Goal: Transaction & Acquisition: Download file/media

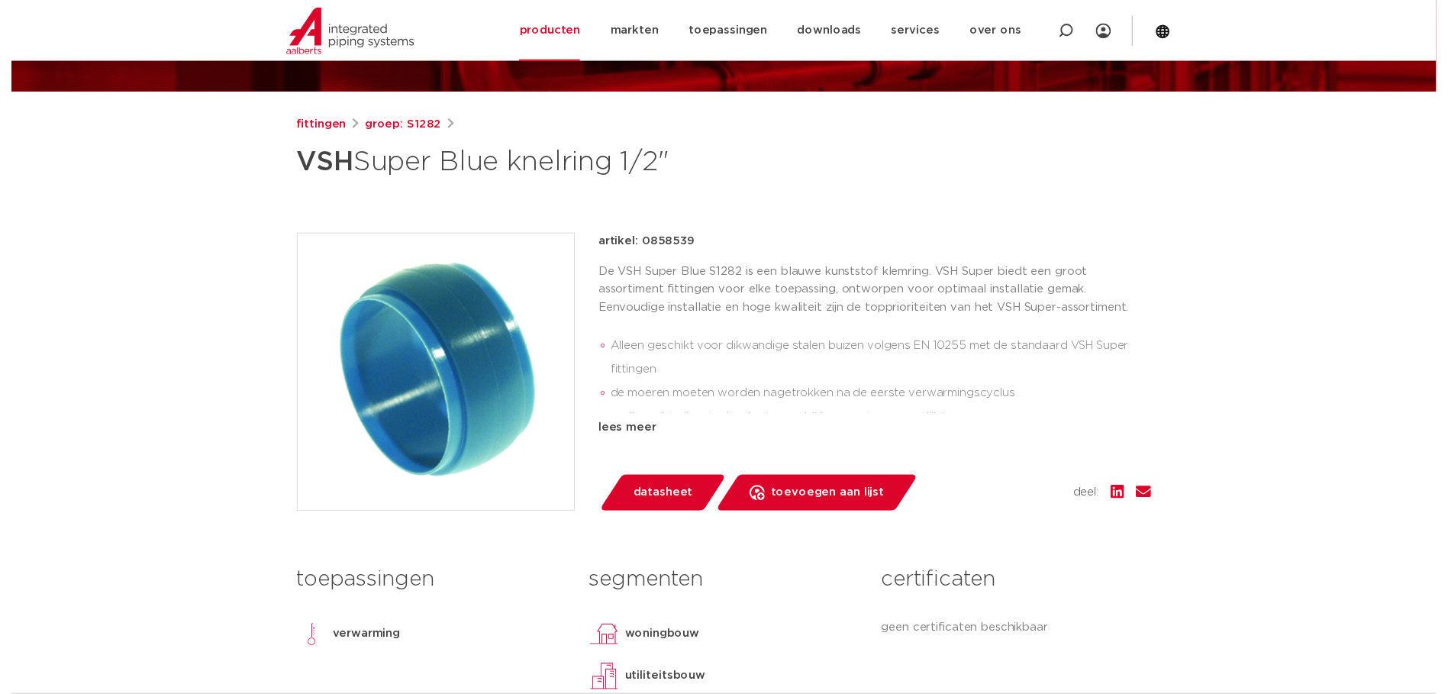
scroll to position [229, 0]
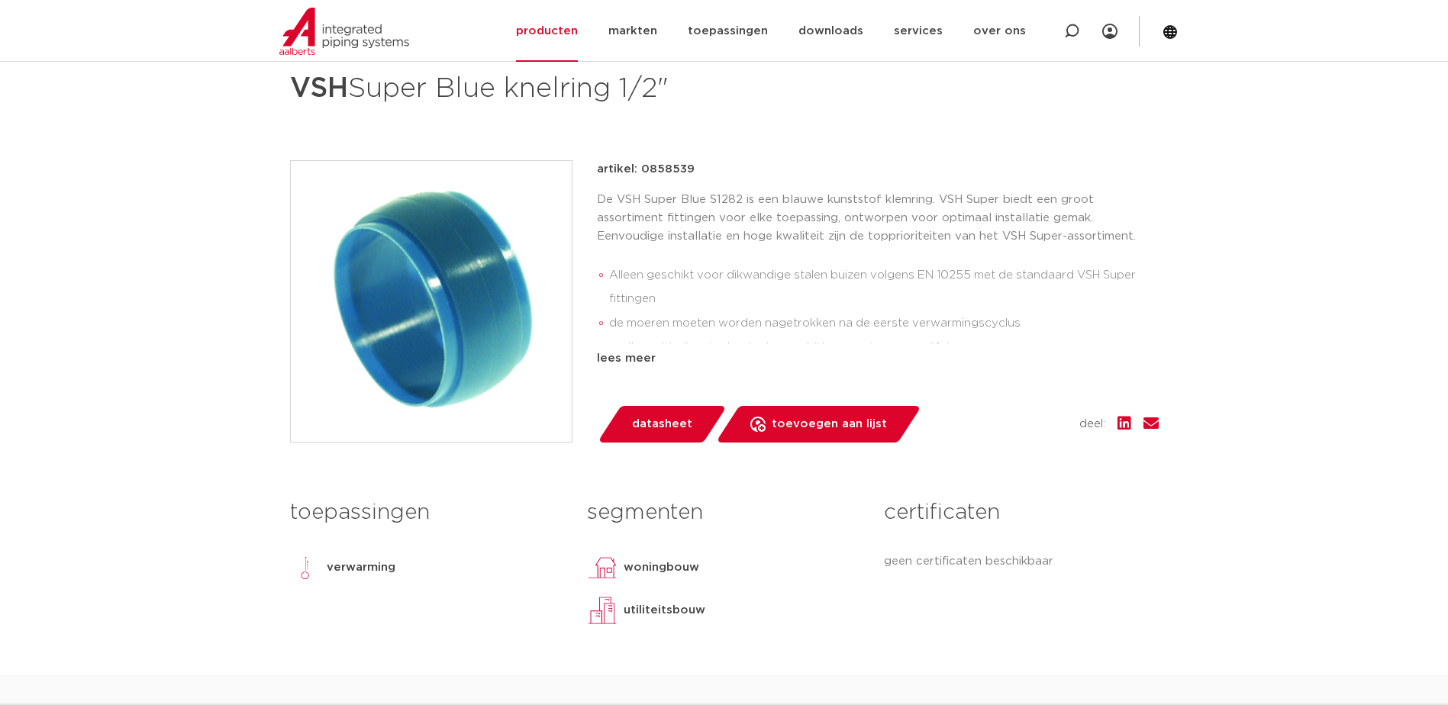
click at [688, 443] on div "datasheet toevoegen aan lijst opslaan in my IPS verwijder uit lijst" at bounding box center [765, 424] width 313 height 37
click at [675, 431] on span "datasheet" at bounding box center [662, 424] width 60 height 24
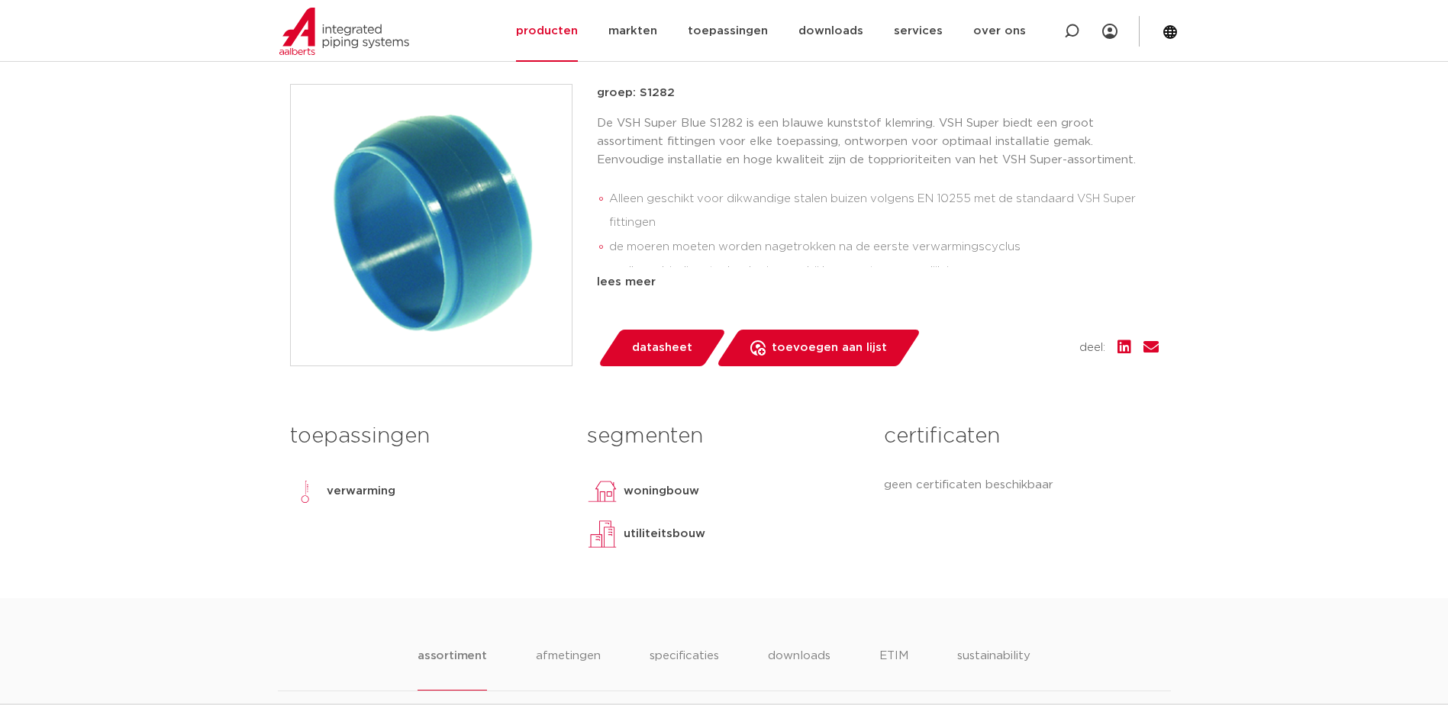
click at [684, 351] on span "datasheet" at bounding box center [662, 348] width 60 height 24
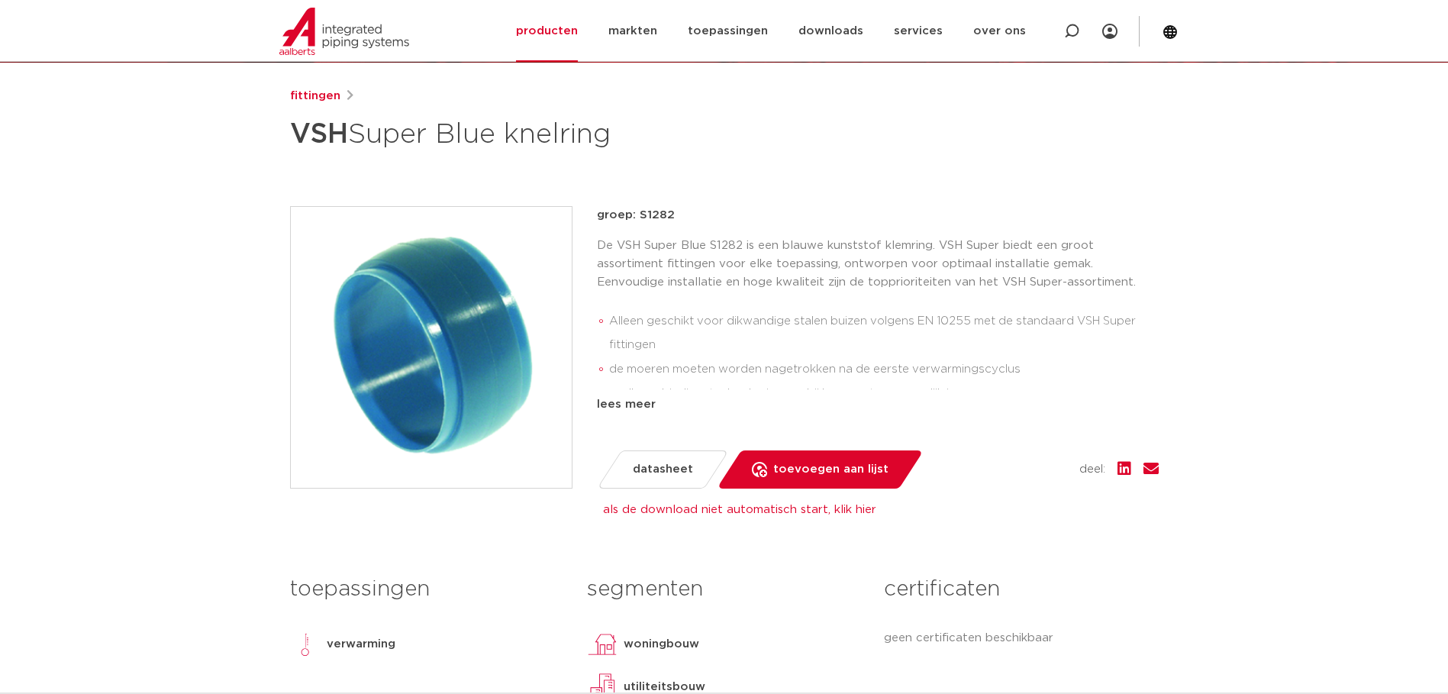
scroll to position [0, 0]
